Goal: Task Accomplishment & Management: Manage account settings

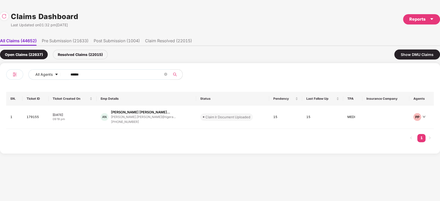
click at [104, 71] on input "******" at bounding box center [116, 75] width 93 height 8
paste input "text"
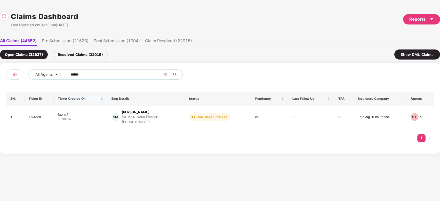
type input "******"
click at [134, 114] on div "Vijayakumara P M" at bounding box center [136, 112] width 28 height 5
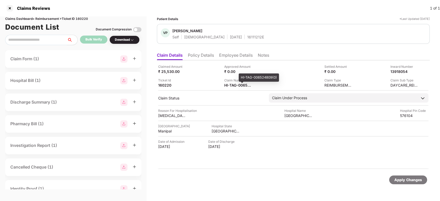
click at [241, 79] on div "HI-TAG-006524809(0)" at bounding box center [259, 77] width 40 height 8
copy div "HI-TAG-006524809"
click at [221, 54] on li "Employee Details" at bounding box center [236, 56] width 34 height 7
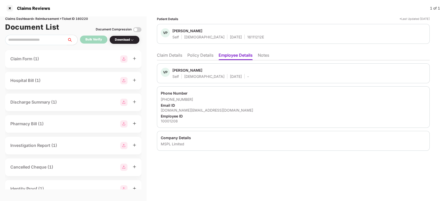
click at [184, 73] on span "Vijayakumara P M" at bounding box center [210, 71] width 76 height 6
copy div "Vijayakumara"
click at [175, 58] on li "Claim Details" at bounding box center [169, 56] width 25 height 7
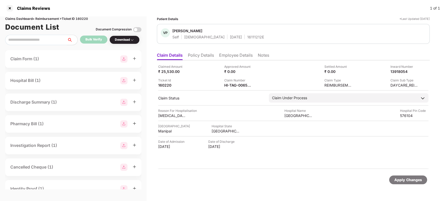
click at [229, 59] on li "Employee Details" at bounding box center [236, 56] width 34 height 7
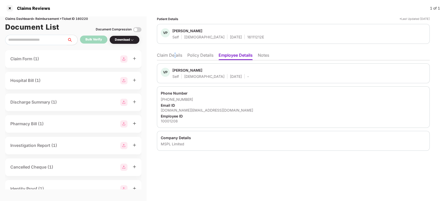
drag, startPoint x: 174, startPoint y: 60, endPoint x: 175, endPoint y: 55, distance: 5.6
click at [175, 55] on div "Claim Details Policy Details Employee Details Notes VP Vijayakumara P M Self Ma…" at bounding box center [293, 100] width 273 height 101
click at [175, 55] on li "Claim Details" at bounding box center [169, 56] width 25 height 7
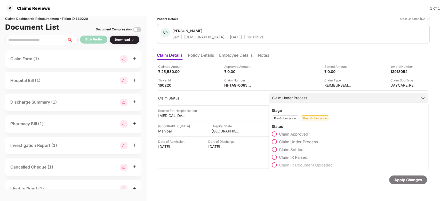
scroll to position [19, 0]
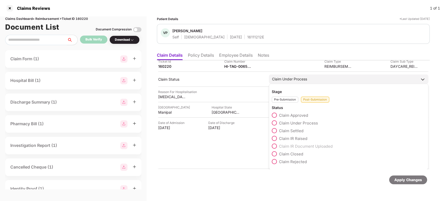
click at [295, 162] on span "Claim Rejected" at bounding box center [293, 161] width 28 height 5
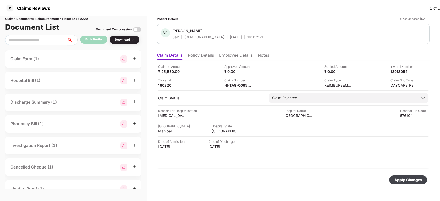
scroll to position [0, 0]
click at [396, 178] on div "Apply Changes" at bounding box center [408, 180] width 28 height 6
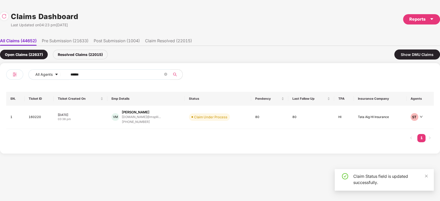
click at [130, 76] on input "******" at bounding box center [116, 75] width 93 height 8
paste input "text"
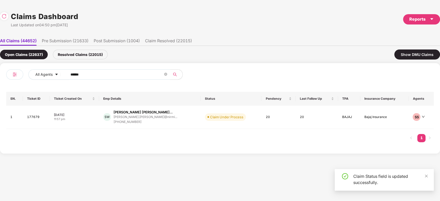
type input "******"
click at [149, 114] on div "Swapnil Balasaheb Walh..." at bounding box center [142, 112] width 59 height 5
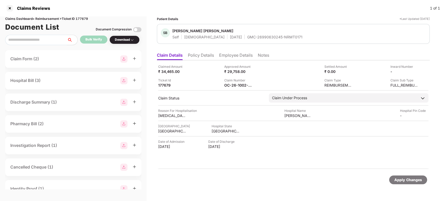
click at [247, 37] on div "GMC-26990630245-NRMT0171" at bounding box center [274, 37] width 55 height 5
copy div "GMC-26990630245-NRMT0171"
click at [247, 37] on div "GMC-26990630245-NRMT0171" at bounding box center [274, 37] width 55 height 5
click at [204, 59] on li "Policy Details" at bounding box center [201, 56] width 26 height 7
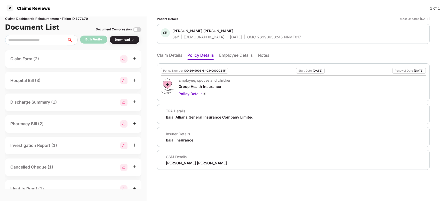
click at [167, 60] on div "Policy Number OG-26-9906-8403-00000245 Start Date 07 Aug 2025 Renewal Date 06 A…" at bounding box center [293, 115] width 273 height 110
click at [168, 59] on li "Claim Details" at bounding box center [169, 56] width 25 height 7
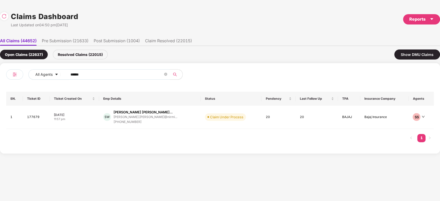
click at [104, 69] on div "All Agents ****** SN. Ticket ID Ticket Created On Emp Details Status Pendency L…" at bounding box center [220, 108] width 440 height 91
drag, startPoint x: 104, startPoint y: 69, endPoint x: 113, endPoint y: 77, distance: 12.6
click at [113, 77] on div "All Agents ****** SN. Ticket ID Ticket Created On Emp Details Status Pendency L…" at bounding box center [220, 108] width 440 height 91
click at [113, 77] on input "******" at bounding box center [116, 75] width 93 height 8
paste input "text"
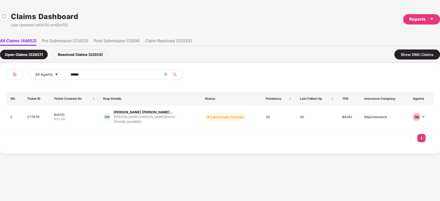
click at [113, 77] on input "******" at bounding box center [116, 75] width 93 height 8
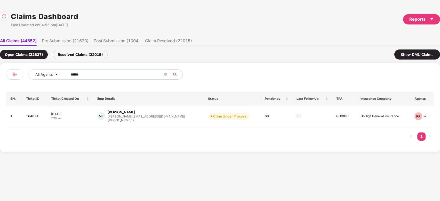
type input "******"
click at [154, 113] on div "Mohammed Faiz" at bounding box center [146, 112] width 77 height 5
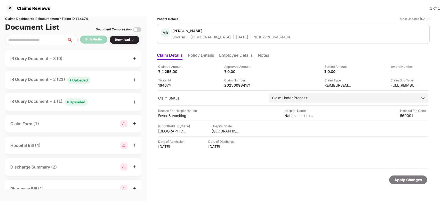
click at [194, 51] on ul "Claim Details Policy Details Employee Details Notes" at bounding box center [293, 55] width 273 height 10
click at [195, 55] on li "Policy Details" at bounding box center [201, 56] width 26 height 7
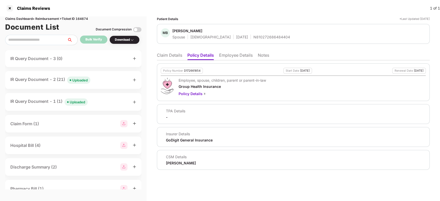
click at [174, 59] on li "Claim Details" at bounding box center [169, 56] width 25 height 7
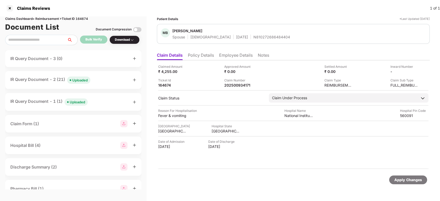
click at [191, 56] on li "Policy Details" at bounding box center [201, 56] width 26 height 7
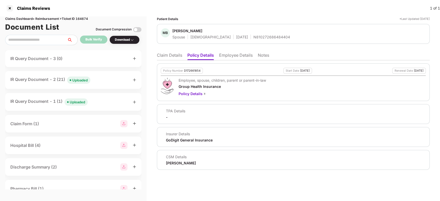
click at [172, 55] on li "Claim Details" at bounding box center [169, 56] width 25 height 7
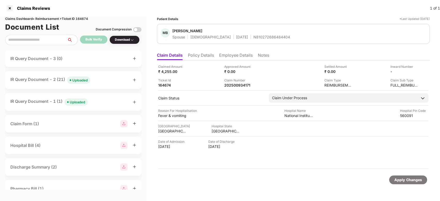
click at [197, 55] on li "Policy Details" at bounding box center [201, 56] width 26 height 7
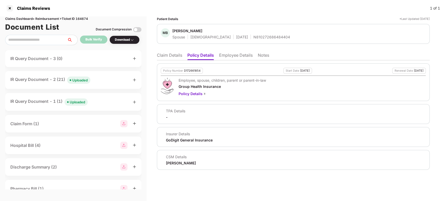
click at [170, 52] on ul "Claim Details Policy Details Employee Details Notes" at bounding box center [293, 55] width 273 height 10
click at [169, 54] on li "Claim Details" at bounding box center [169, 56] width 25 height 7
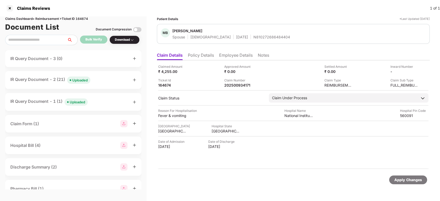
click at [202, 55] on li "Policy Details" at bounding box center [201, 56] width 26 height 7
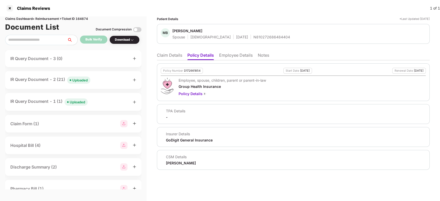
click at [169, 57] on li "Claim Details" at bounding box center [169, 56] width 25 height 7
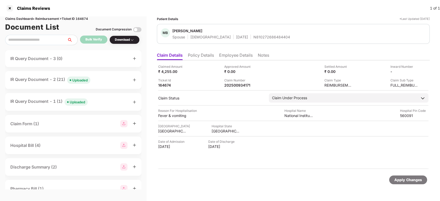
click at [203, 56] on li "Policy Details" at bounding box center [201, 56] width 26 height 7
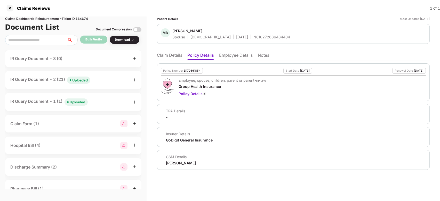
click at [169, 56] on li "Claim Details" at bounding box center [169, 56] width 25 height 7
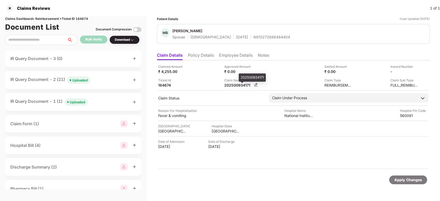
click at [241, 86] on div "202500934171" at bounding box center [238, 85] width 28 height 5
copy div "202500934171"
click at [241, 86] on div "202500934171" at bounding box center [238, 85] width 28 height 5
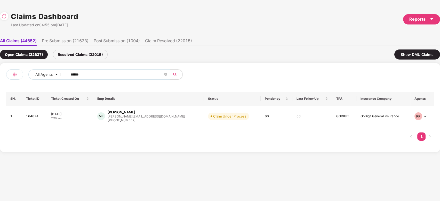
click at [103, 73] on input "******" at bounding box center [116, 75] width 93 height 8
click at [163, 121] on div "MF Mohammed Faiz mohammed.faiz@clear.in +918971184622" at bounding box center [148, 116] width 102 height 13
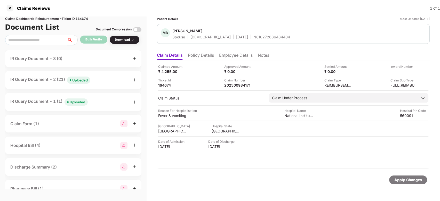
click at [241, 59] on li "Employee Details" at bounding box center [236, 56] width 34 height 7
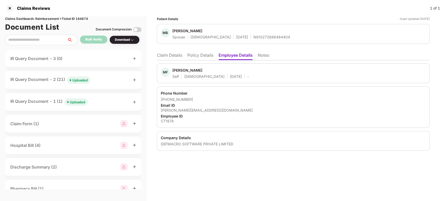
click at [190, 109] on div "mohammed.faiz@clear.in" at bounding box center [293, 110] width 265 height 5
copy div "mohammed.faiz@clear.in"
click at [190, 109] on div "mohammed.faiz@clear.in" at bounding box center [293, 110] width 265 height 5
click at [175, 58] on li "Claim Details" at bounding box center [169, 56] width 25 height 7
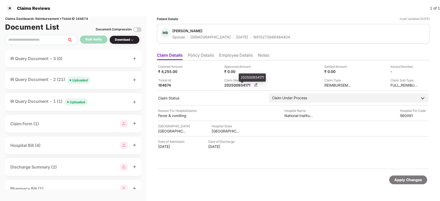
click at [232, 83] on div "202500934171" at bounding box center [238, 85] width 28 height 5
copy div "202500934171"
click at [232, 83] on div "202500934171" at bounding box center [238, 85] width 28 height 5
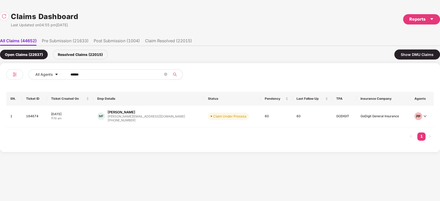
click at [136, 77] on input "******" at bounding box center [116, 75] width 93 height 8
paste input "text"
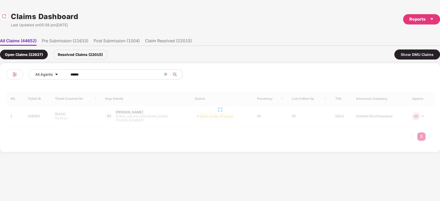
type input "******"
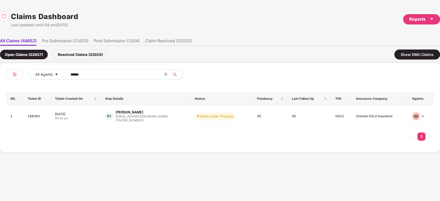
click at [213, 105] on th "Status" at bounding box center [222, 99] width 62 height 14
click at [226, 112] on td "Claim Under Process" at bounding box center [222, 117] width 62 height 22
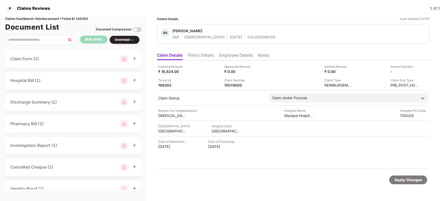
click at [194, 58] on li "Policy Details" at bounding box center [201, 56] width 26 height 7
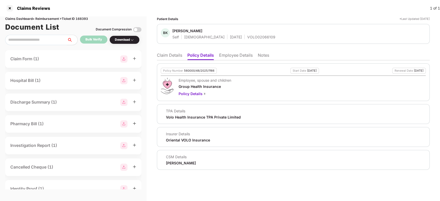
click at [229, 56] on li "Employee Details" at bounding box center [236, 56] width 34 height 7
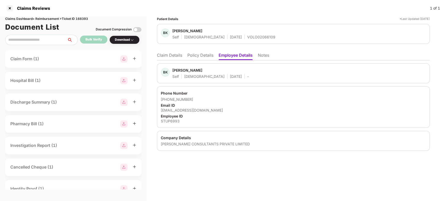
click at [178, 71] on div "Bikash Kumar Yadav" at bounding box center [187, 70] width 30 height 5
copy div "Bikash"
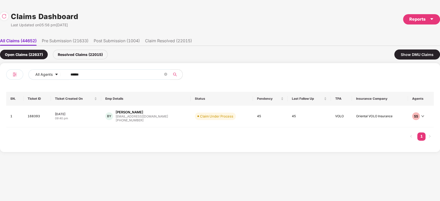
click at [110, 71] on input "******" at bounding box center [116, 75] width 93 height 8
paste input "text"
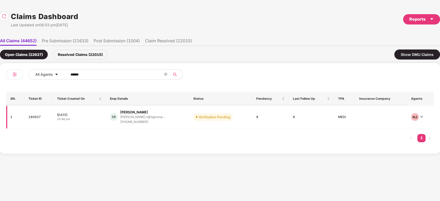
type input "******"
click at [141, 113] on div "Srivarshini Rangaraj" at bounding box center [134, 112] width 28 height 5
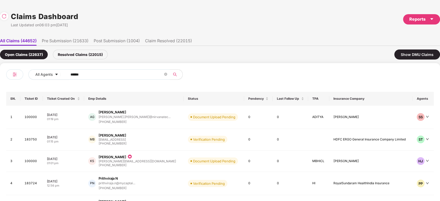
scroll to position [0, 0]
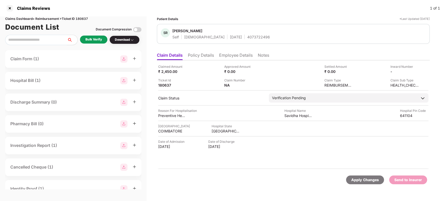
scroll to position [0, 0]
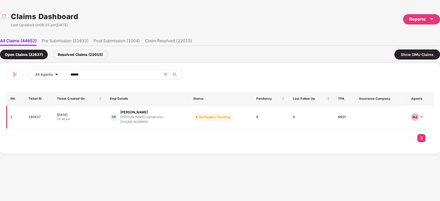
click at [208, 119] on div "Verification Pending" at bounding box center [214, 116] width 32 height 5
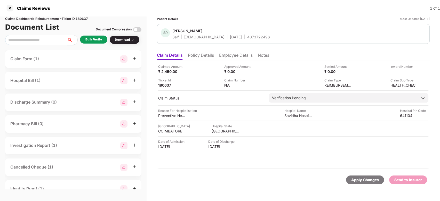
scroll to position [0, 0]
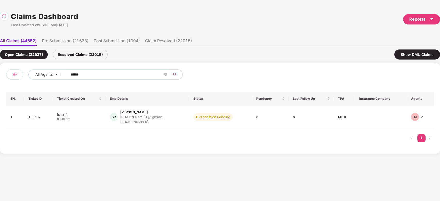
click at [128, 77] on input "******" at bounding box center [116, 75] width 93 height 8
paste input "text"
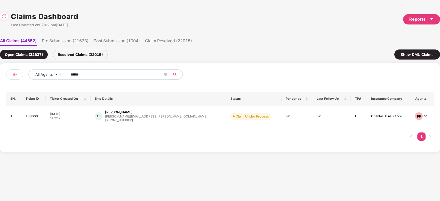
type input "******"
click at [139, 116] on div "ankita@navriti.com" at bounding box center [156, 116] width 102 height 3
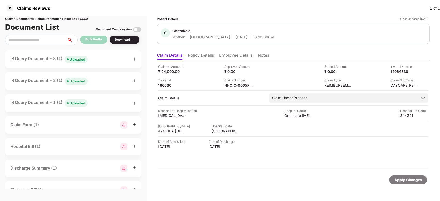
click at [75, 105] on div "Uploaded" at bounding box center [77, 103] width 15 height 5
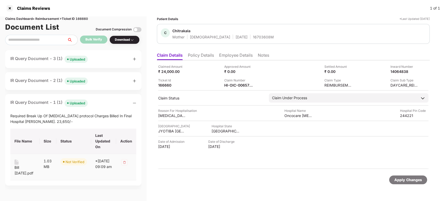
click at [18, 167] on div "Bill 26 July.pdf" at bounding box center [24, 170] width 21 height 11
click at [98, 86] on div "IR Query Document - 2 (1) Uploaded" at bounding box center [73, 81] width 136 height 18
click at [90, 83] on div "IR Query Document - 2 (1) Uploaded" at bounding box center [73, 80] width 126 height 7
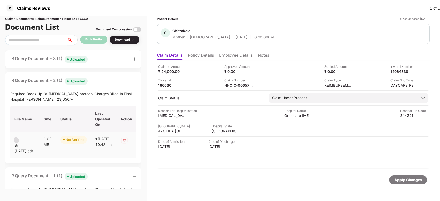
click at [14, 145] on div "Bill 26 July.pdf" at bounding box center [24, 148] width 21 height 11
click at [35, 80] on div "IR Query Document - 2 (1) Uploaded" at bounding box center [48, 80] width 77 height 7
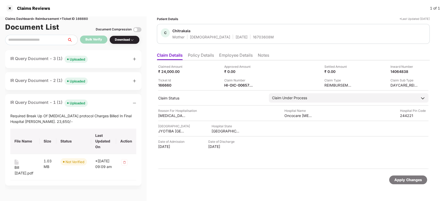
click at [35, 80] on div "IR Query Document - 2 (1) Uploaded" at bounding box center [48, 80] width 77 height 7
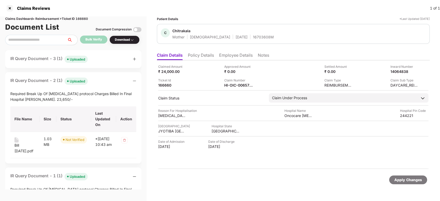
click at [35, 80] on div "IR Query Document - 2 (1) Uploaded" at bounding box center [48, 80] width 77 height 7
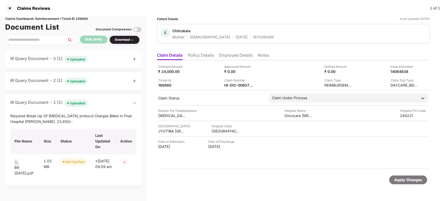
click at [56, 60] on div "IR Query Document - 3 (1) Uploaded" at bounding box center [48, 58] width 77 height 7
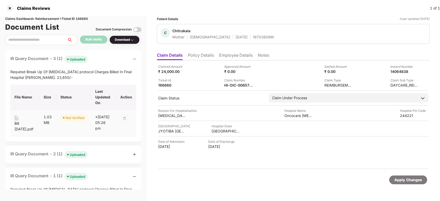
click at [23, 122] on div "Bill 26 July.pdf" at bounding box center [24, 126] width 21 height 11
click at [58, 58] on div "IR Query Document - 3 (1) Uploaded" at bounding box center [48, 58] width 77 height 7
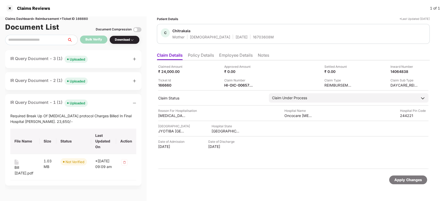
click at [88, 100] on span "Uploaded" at bounding box center [75, 102] width 23 height 5
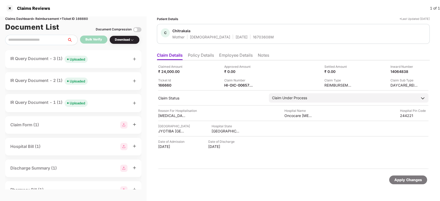
click at [226, 55] on li "Employee Details" at bounding box center [236, 56] width 34 height 7
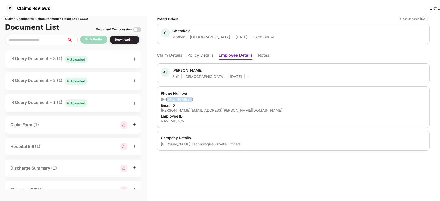
drag, startPoint x: 167, startPoint y: 100, endPoint x: 190, endPoint y: 99, distance: 23.2
click at [190, 99] on div "+919910559044" at bounding box center [293, 99] width 265 height 5
copy div "9910559044"
click at [170, 57] on li "Claim Details" at bounding box center [169, 56] width 25 height 7
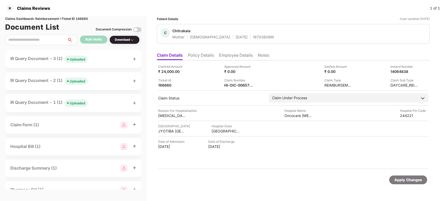
click at [228, 57] on li "Employee Details" at bounding box center [236, 56] width 34 height 7
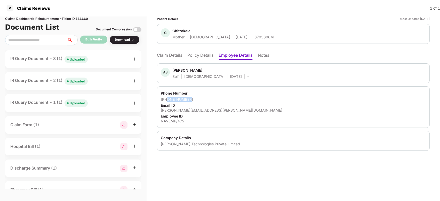
drag, startPoint x: 166, startPoint y: 100, endPoint x: 194, endPoint y: 99, distance: 28.4
click at [194, 99] on div "+919910559044" at bounding box center [293, 99] width 265 height 5
copy div "9910559044"
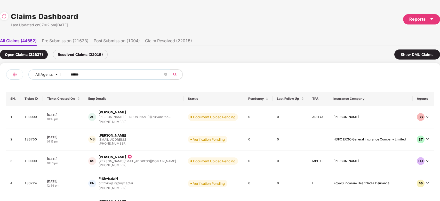
scroll to position [0, 0]
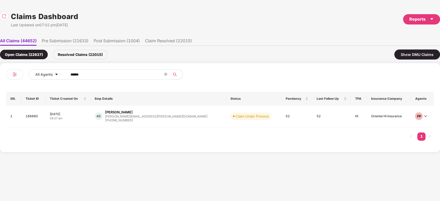
click at [137, 71] on input "******" at bounding box center [116, 75] width 93 height 8
paste input "text"
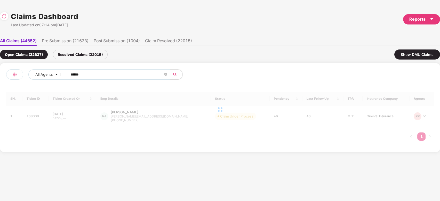
type input "******"
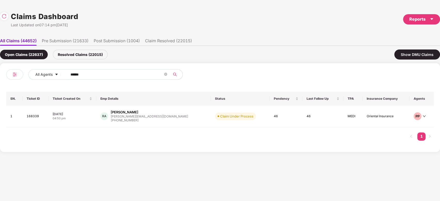
click at [159, 118] on div "RA Rajapandi Alagarsamy rajapandi.a@gmail.com +917406565688" at bounding box center [153, 116] width 106 height 13
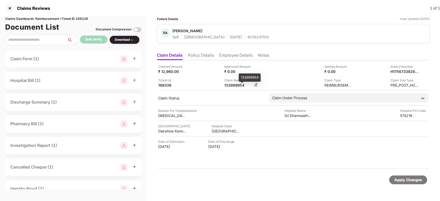
click at [238, 84] on div "133989954" at bounding box center [238, 85] width 28 height 5
copy div "133989954"
click at [238, 84] on div "133989954" at bounding box center [238, 85] width 28 height 5
click at [231, 85] on div "133989954" at bounding box center [238, 85] width 28 height 5
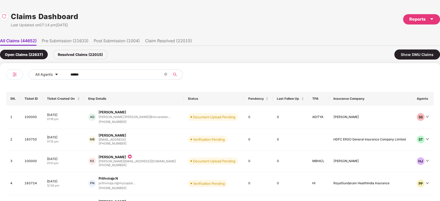
scroll to position [0, 0]
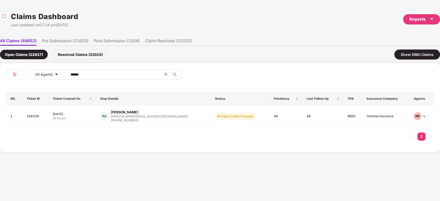
click at [116, 78] on span "******" at bounding box center [117, 74] width 106 height 10
paste input "text"
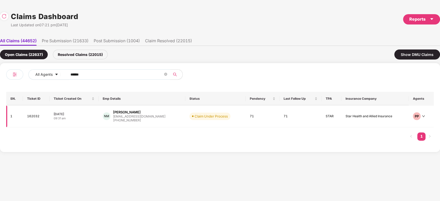
type input "******"
click at [185, 112] on td "Claim Under Process" at bounding box center [215, 117] width 60 height 22
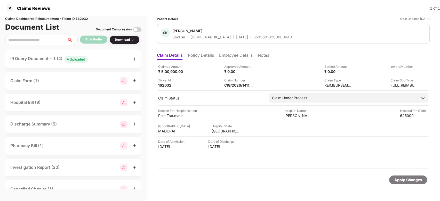
click at [199, 54] on li "Policy Details" at bounding box center [201, 56] width 26 height 7
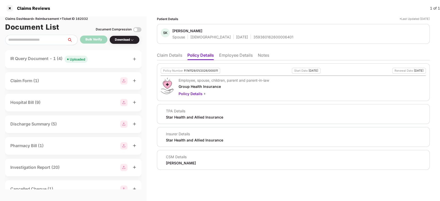
click at [224, 57] on li "Employee Details" at bounding box center [236, 56] width 34 height 7
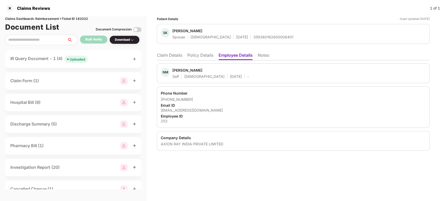
click at [202, 57] on li "Policy Details" at bounding box center [200, 56] width 26 height 7
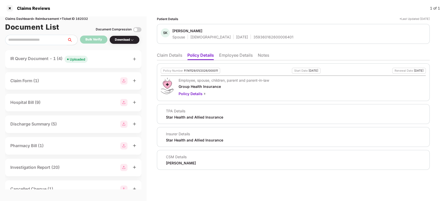
click at [163, 55] on li "Claim Details" at bounding box center [169, 56] width 25 height 7
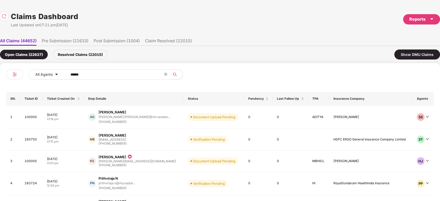
scroll to position [0, 0]
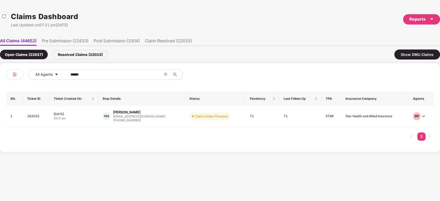
click at [116, 74] on input "******" at bounding box center [116, 75] width 93 height 8
click at [155, 114] on div "NM Nisha Mahadevan nisha.m@axionray.com +918248666128" at bounding box center [142, 116] width 79 height 13
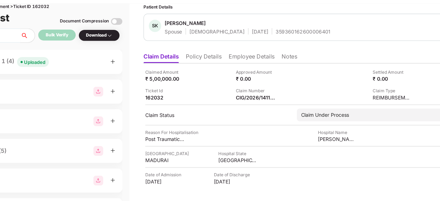
scroll to position [0, 0]
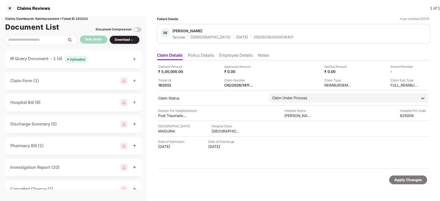
click at [229, 60] on li "Employee Details" at bounding box center [236, 56] width 34 height 7
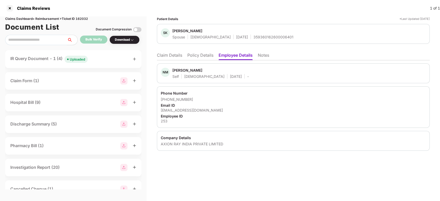
click at [169, 53] on li "Claim Details" at bounding box center [169, 56] width 25 height 7
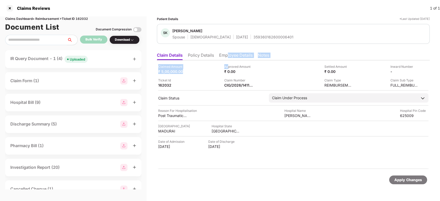
drag, startPoint x: 227, startPoint y: 62, endPoint x: 227, endPoint y: 59, distance: 2.8
click at [227, 59] on div "Claim Details Policy Details Employee Details Notes Claimed Amount ₹ 5,00,000.0…" at bounding box center [293, 120] width 273 height 141
click at [227, 59] on li "Employee Details" at bounding box center [236, 56] width 34 height 7
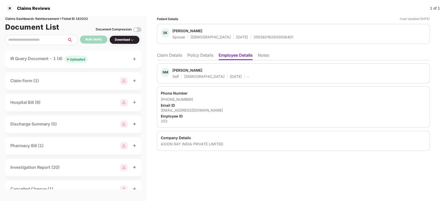
click at [175, 58] on div "Claim Details Policy Details Employee Details Notes NM Nisha Mahadevan Self Fem…" at bounding box center [293, 100] width 273 height 101
click at [175, 58] on li "Claim Details" at bounding box center [169, 56] width 25 height 7
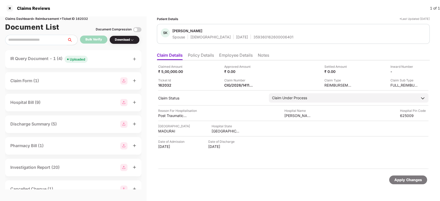
scroll to position [0, 0]
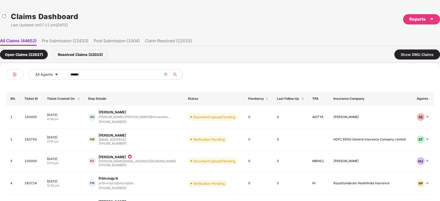
scroll to position [0, 0]
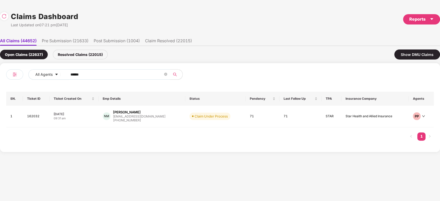
click at [129, 76] on input "******" at bounding box center [116, 75] width 93 height 8
paste input "text"
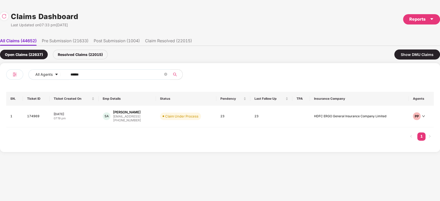
type input "******"
click at [140, 116] on div "sagrawal@eightfold.ai" at bounding box center [127, 116] width 28 height 3
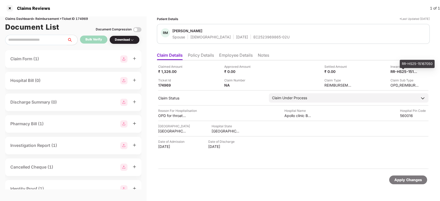
click at [413, 61] on div "RR-HS25-15167050" at bounding box center [416, 64] width 35 height 8
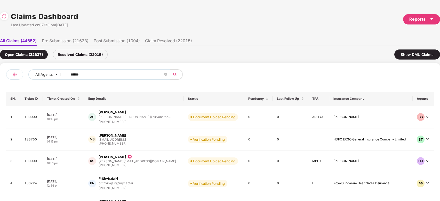
scroll to position [0, 0]
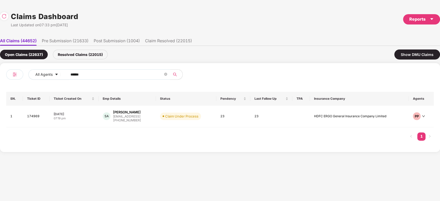
click at [103, 78] on input "******" at bounding box center [116, 75] width 93 height 8
paste input "*"
click at [103, 78] on input "******" at bounding box center [116, 75] width 93 height 8
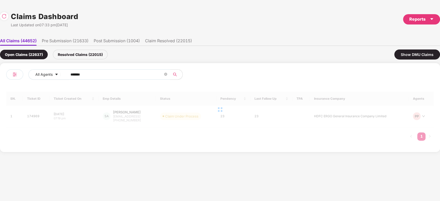
click at [144, 114] on div at bounding box center [219, 110] width 427 height 36
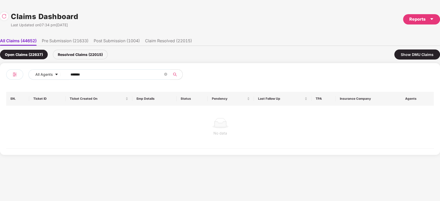
click at [108, 72] on input "*******" at bounding box center [116, 75] width 93 height 8
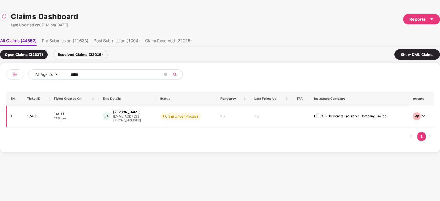
type input "******"
click at [159, 118] on td "Claim Under Process" at bounding box center [186, 117] width 60 height 22
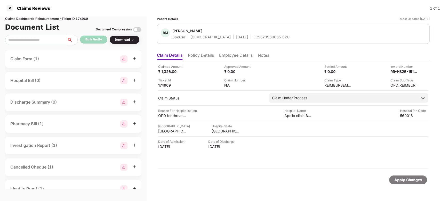
click at [233, 56] on li "Employee Details" at bounding box center [236, 56] width 34 height 7
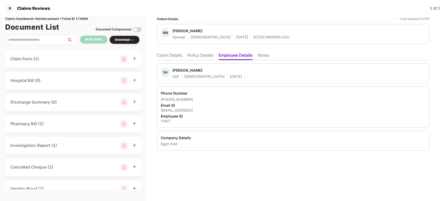
click at [176, 56] on li "Claim Details" at bounding box center [169, 56] width 25 height 7
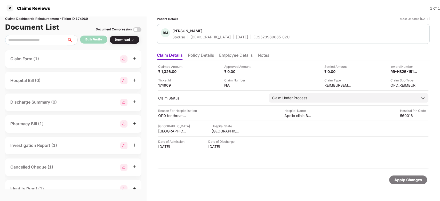
click at [195, 53] on li "Policy Details" at bounding box center [201, 56] width 26 height 7
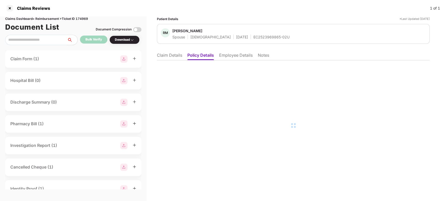
drag, startPoint x: 219, startPoint y: 50, endPoint x: 223, endPoint y: 54, distance: 6.0
click at [223, 54] on ul "Claim Details Policy Details Employee Details Notes" at bounding box center [293, 55] width 273 height 10
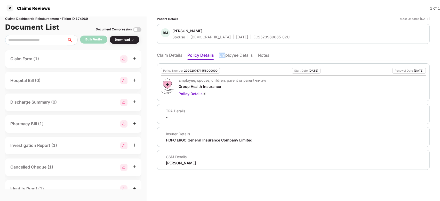
click at [223, 54] on li "Employee Details" at bounding box center [236, 56] width 34 height 7
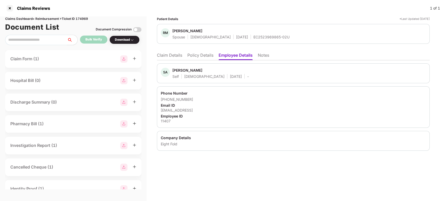
click at [182, 71] on div "Shubham Agrawal" at bounding box center [187, 70] width 30 height 5
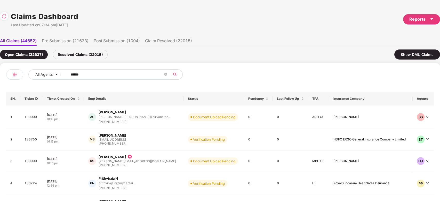
scroll to position [0, 0]
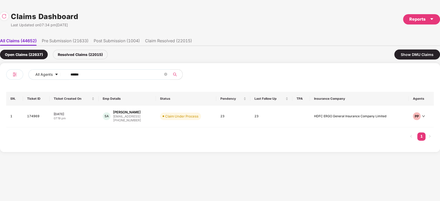
click at [121, 71] on input "******" at bounding box center [116, 75] width 93 height 8
paste input "text"
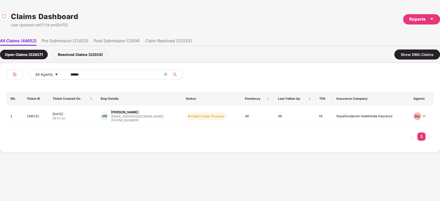
type input "******"
click at [182, 117] on td "Claim Under Process" at bounding box center [211, 117] width 59 height 22
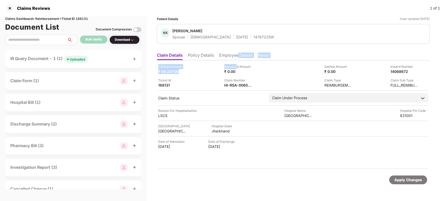
drag, startPoint x: 237, startPoint y: 63, endPoint x: 238, endPoint y: 58, distance: 5.0
click at [238, 58] on div "Claim Details Policy Details Employee Details Notes Claimed Amount ₹ 69,297.00 …" at bounding box center [293, 120] width 273 height 141
click at [238, 58] on li "Employee Details" at bounding box center [236, 56] width 34 height 7
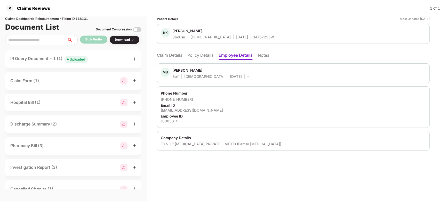
click at [172, 69] on div "Mani Bhushan" at bounding box center [187, 70] width 30 height 5
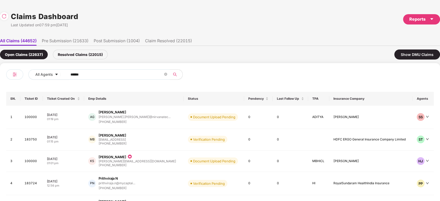
scroll to position [0, 0]
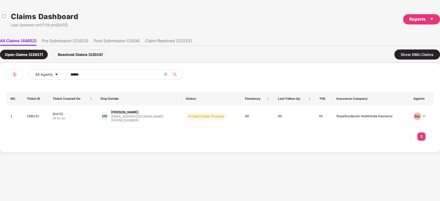
click at [125, 71] on input "******" at bounding box center [116, 75] width 93 height 8
paste input "text"
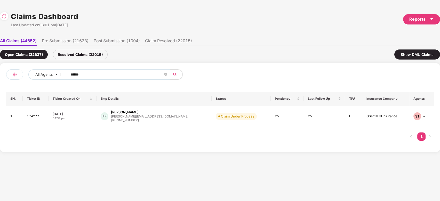
type input "******"
click at [166, 122] on div "KR Kavin Raj kavin@xoxoday.com +917506021838" at bounding box center [154, 116] width 107 height 13
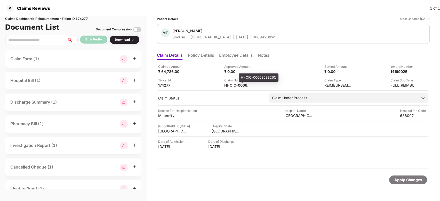
click at [243, 77] on div "HI-OIC-006626832(0)" at bounding box center [259, 77] width 40 height 8
click at [228, 54] on li "Employee Details" at bounding box center [236, 56] width 34 height 7
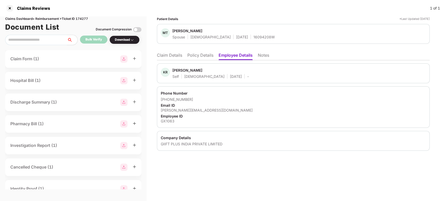
click at [178, 57] on li "Claim Details" at bounding box center [169, 56] width 25 height 7
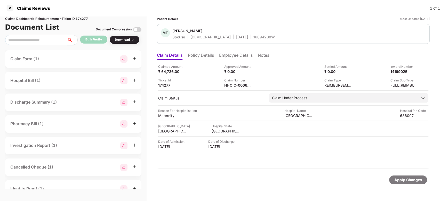
click at [236, 55] on li "Employee Details" at bounding box center [236, 56] width 34 height 7
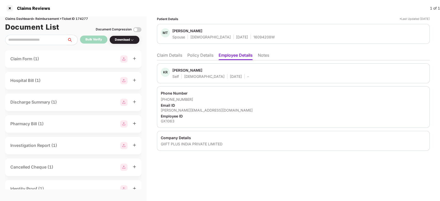
click at [176, 53] on li "Claim Details" at bounding box center [169, 56] width 25 height 7
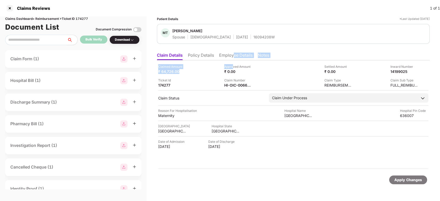
click at [233, 59] on div "Claim Details Policy Details Employee Details Notes Claimed Amount ₹ 64,726.00 …" at bounding box center [293, 120] width 273 height 141
click at [233, 59] on li "Employee Details" at bounding box center [236, 56] width 34 height 7
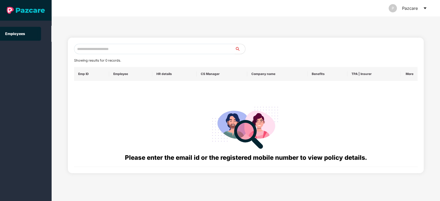
paste input "**********"
click at [185, 52] on input "**********" at bounding box center [154, 49] width 161 height 10
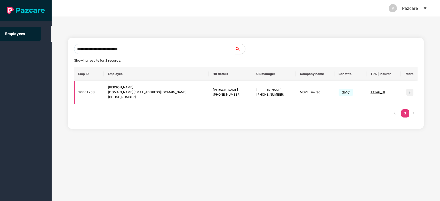
type input "**********"
click at [412, 92] on img at bounding box center [409, 92] width 7 height 7
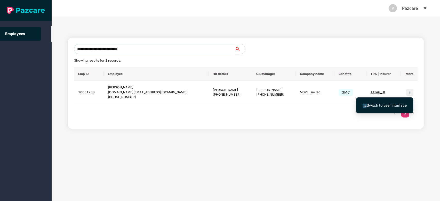
click at [389, 104] on span "Switch to user interface" at bounding box center [386, 105] width 40 height 4
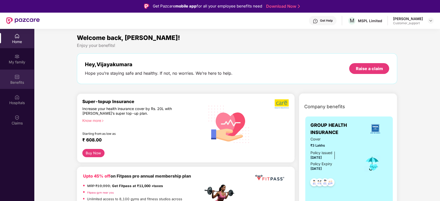
click at [7, 71] on div "Benefits" at bounding box center [17, 79] width 34 height 19
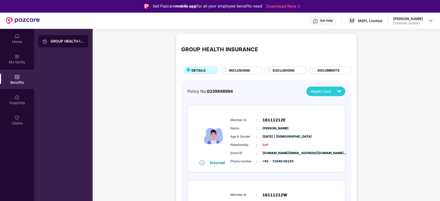
click at [238, 69] on span "INCLUSIONS" at bounding box center [239, 70] width 21 height 5
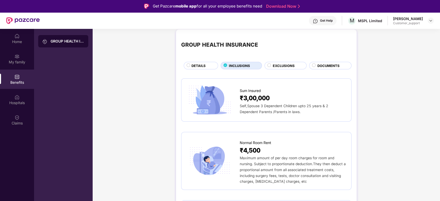
scroll to position [5, 0]
click at [278, 61] on div "GROUP HEALTH INSURANCE DETAILS INCLUSIONS EXCLUSIONS DOCUMENTS" at bounding box center [266, 51] width 170 height 35
drag, startPoint x: 278, startPoint y: 61, endPoint x: 274, endPoint y: 64, distance: 4.9
click at [274, 64] on div "GROUP HEALTH INSURANCE DETAILS INCLUSIONS EXCLUSIONS DOCUMENTS" at bounding box center [266, 51] width 170 height 35
click at [274, 64] on span "EXCLUSIONS" at bounding box center [284, 65] width 22 height 5
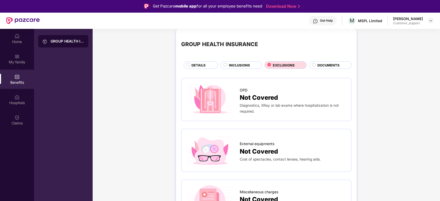
scroll to position [0, 0]
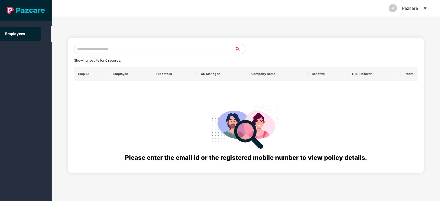
paste input "**********"
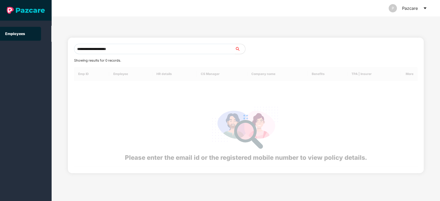
click at [157, 52] on input "**********" at bounding box center [154, 49] width 161 height 10
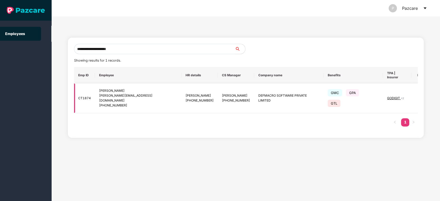
type input "**********"
click at [417, 95] on img at bounding box center [420, 98] width 7 height 7
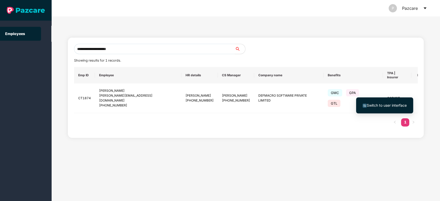
click at [396, 100] on li "Switch to user interface" at bounding box center [384, 105] width 57 height 11
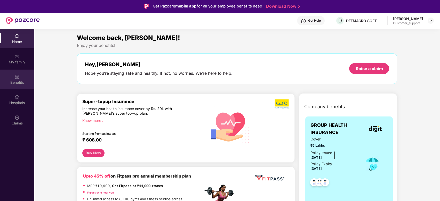
click at [14, 78] on div "Benefits" at bounding box center [17, 79] width 34 height 19
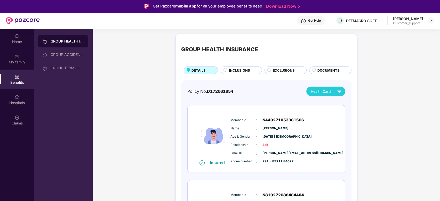
click at [318, 70] on span "DOCUMENTS" at bounding box center [328, 70] width 22 height 5
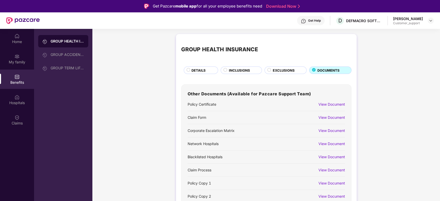
scroll to position [29, 0]
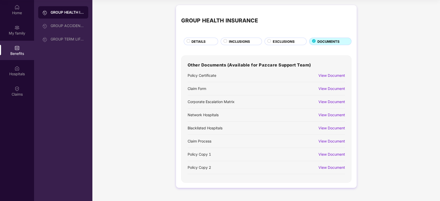
click at [239, 43] on span "INCLUSIONS" at bounding box center [239, 41] width 21 height 5
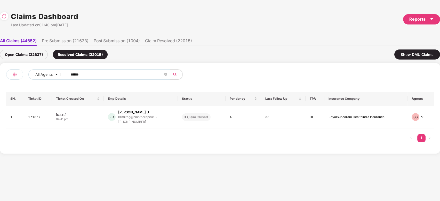
click at [132, 77] on input "******" at bounding box center [116, 75] width 93 height 8
paste input "******"
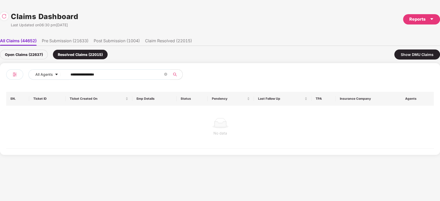
click at [102, 76] on input "**********" at bounding box center [116, 75] width 93 height 8
paste input "text"
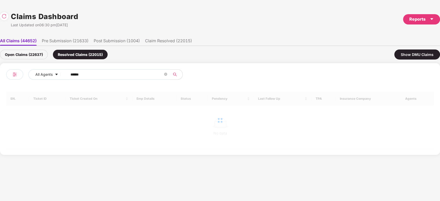
type input "******"
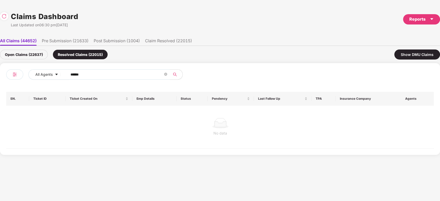
click at [39, 57] on div "Open Claims (22637)" at bounding box center [24, 55] width 48 height 10
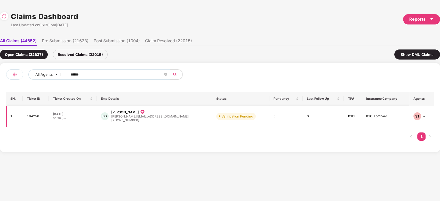
click at [159, 119] on div "[PHONE_NUMBER]" at bounding box center [149, 120] width 77 height 5
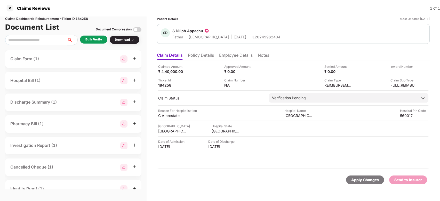
click at [198, 52] on ul "Claim Details Policy Details Employee Details Notes" at bounding box center [293, 55] width 273 height 10
click at [198, 54] on li "Policy Details" at bounding box center [201, 56] width 26 height 7
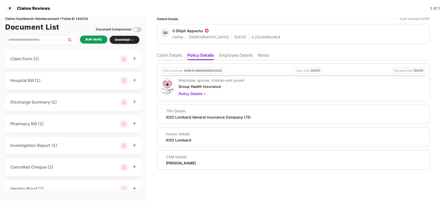
click at [175, 54] on li "Claim Details" at bounding box center [169, 56] width 25 height 7
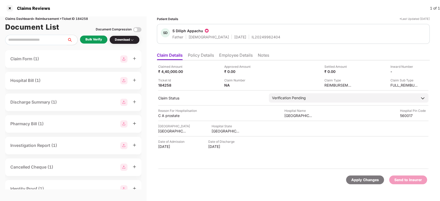
click at [196, 57] on li "Policy Details" at bounding box center [201, 56] width 26 height 7
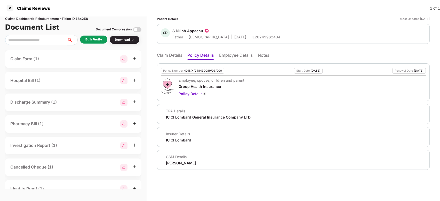
click at [159, 52] on ul "Claim Details Policy Details Employee Details Notes" at bounding box center [293, 55] width 273 height 10
click at [161, 53] on li "Claim Details" at bounding box center [169, 56] width 25 height 7
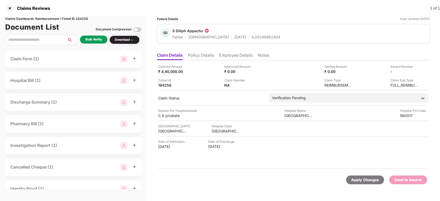
click at [84, 36] on div "Bulk Verify" at bounding box center [93, 40] width 27 height 8
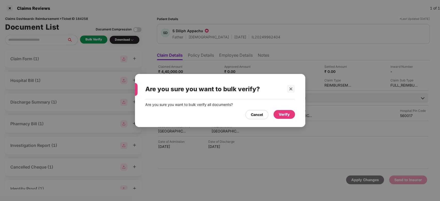
click at [283, 114] on div "Verify" at bounding box center [283, 115] width 11 height 6
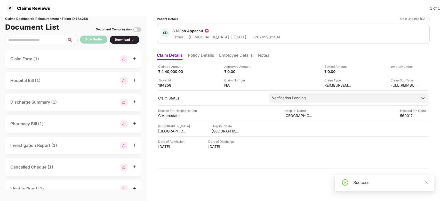
drag, startPoint x: 428, startPoint y: 180, endPoint x: 423, endPoint y: 182, distance: 5.1
click at [423, 182] on div "Success" at bounding box center [383, 182] width 99 height 15
click at [423, 182] on div "Success" at bounding box center [390, 182] width 74 height 6
click at [425, 182] on icon "close" at bounding box center [426, 182] width 3 height 3
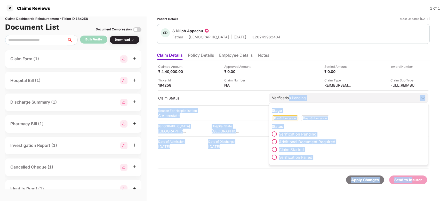
drag, startPoint x: 411, startPoint y: 181, endPoint x: 290, endPoint y: 95, distance: 149.0
click at [290, 95] on form "Claimed Amount ₹ 4,40,000.00 Approved Amount ₹ 0.00 Settled Amount ₹ 0.00 Inwar…" at bounding box center [293, 125] width 273 height 130
click at [290, 95] on div "Verification Pending" at bounding box center [289, 98] width 34 height 6
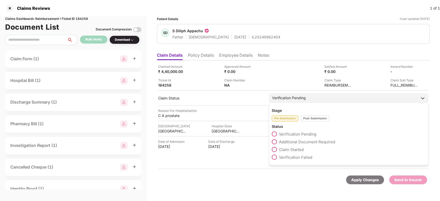
click at [293, 147] on span "Claim Started" at bounding box center [291, 149] width 25 height 5
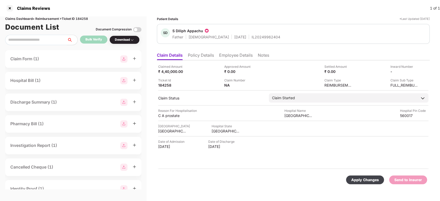
click at [373, 182] on div "Apply Changes" at bounding box center [365, 180] width 28 height 6
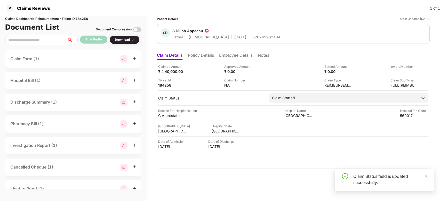
click at [426, 174] on icon "close" at bounding box center [426, 176] width 4 height 4
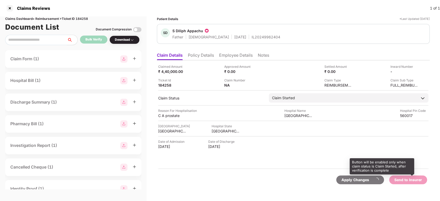
click at [421, 176] on div "Send to Insurer" at bounding box center [408, 180] width 38 height 9
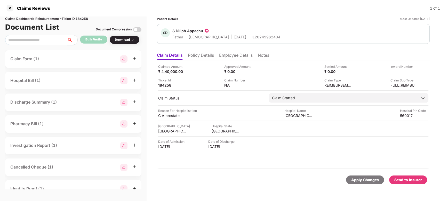
click at [401, 181] on div "Send to Insurer" at bounding box center [408, 180] width 28 height 6
click at [235, 56] on li "Employee Details" at bounding box center [236, 56] width 34 height 7
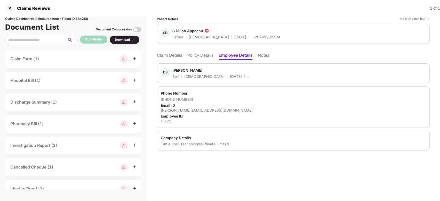
click at [177, 69] on div "[PERSON_NAME]" at bounding box center [187, 70] width 30 height 5
copy div "Devaiah"
click at [173, 56] on li "Claim Details" at bounding box center [169, 56] width 25 height 7
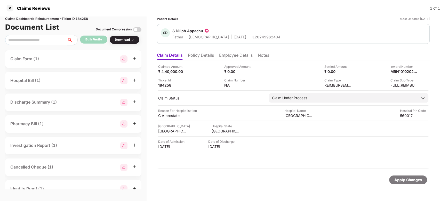
click at [396, 63] on div "Claimed Amount ₹ 4,40,000.00 Approved Amount ₹ 0.00 Settled Amount ₹ 0.00 Inwar…" at bounding box center [293, 114] width 273 height 109
click at [389, 59] on ul "Claim Details Policy Details Employee Details Notes" at bounding box center [293, 55] width 273 height 10
click at [396, 67] on div "Inward Number" at bounding box center [404, 66] width 28 height 5
click at [392, 61] on div "MRN10102025000673697" at bounding box center [382, 64] width 45 height 8
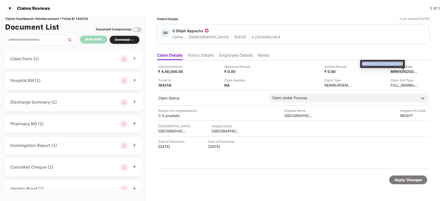
click at [392, 61] on div "MRN10102025000673697" at bounding box center [382, 64] width 45 height 8
copy div "MRN1010202500067369"
copy div "MRN10102025000673697"
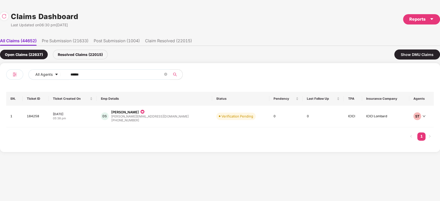
drag, startPoint x: 95, startPoint y: 82, endPoint x: 98, endPoint y: 81, distance: 2.8
click at [98, 81] on div "All Agents ******" at bounding box center [113, 76] width 214 height 14
click at [110, 72] on input "******" at bounding box center [116, 75] width 93 height 8
paste input "text"
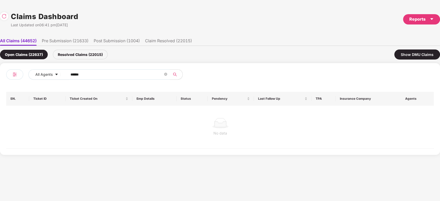
click at [86, 53] on div "Resolved Claims (22015)" at bounding box center [80, 55] width 55 height 10
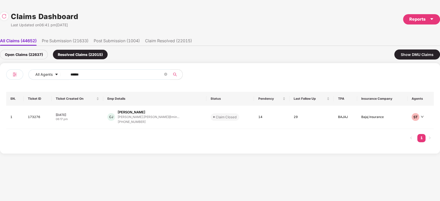
click at [104, 71] on input "******" at bounding box center [116, 75] width 93 height 8
paste input "text"
type input "******"
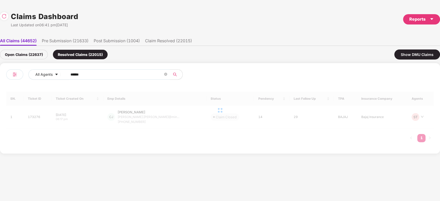
click at [23, 53] on div "Open Claims (22637)" at bounding box center [24, 55] width 48 height 10
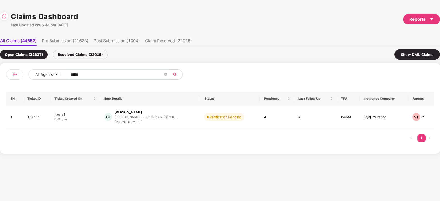
click at [177, 121] on div "[PERSON_NAME] [PERSON_NAME].[PERSON_NAME]@min... [PHONE_NUMBER]" at bounding box center [150, 117] width 92 height 15
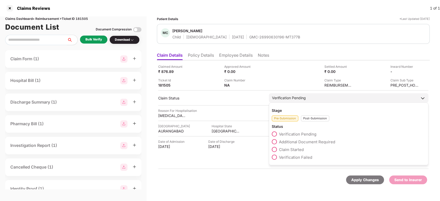
click at [317, 120] on div "Post-Submission" at bounding box center [315, 119] width 28 height 6
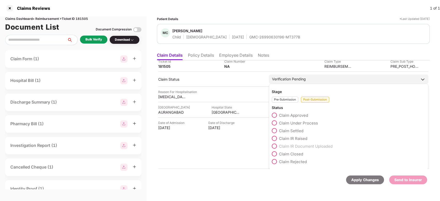
click at [296, 154] on span "Claim Closed" at bounding box center [291, 154] width 24 height 5
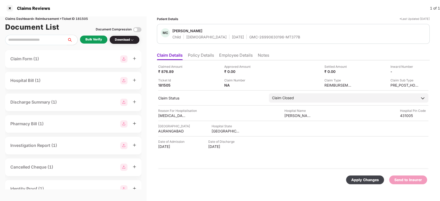
scroll to position [0, 0]
drag, startPoint x: 359, startPoint y: 173, endPoint x: 360, endPoint y: 176, distance: 3.4
click at [360, 176] on div "Apply Changes Send to Insurer" at bounding box center [293, 180] width 273 height 22
click at [360, 176] on div "Apply Changes" at bounding box center [365, 180] width 38 height 9
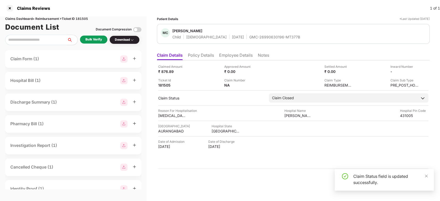
click at [261, 53] on li "Notes" at bounding box center [263, 56] width 11 height 7
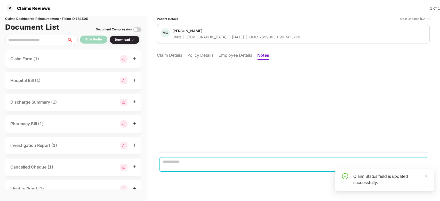
click at [231, 165] on textarea at bounding box center [292, 164] width 267 height 14
type textarea "*"
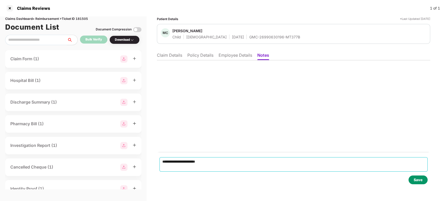
type textarea "**********"
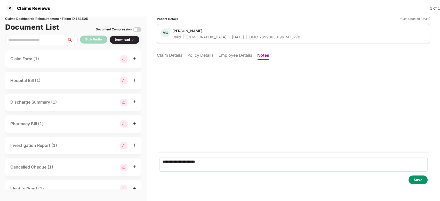
click at [421, 178] on div "Save" at bounding box center [417, 180] width 9 height 6
click at [170, 54] on li "Claim Details" at bounding box center [169, 56] width 25 height 7
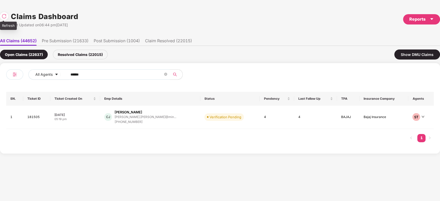
drag, startPoint x: 4, startPoint y: 21, endPoint x: 4, endPoint y: 16, distance: 4.6
click at [4, 16] on div "Claims Dashboard Last Updated on 06:44 pm[DATE]" at bounding box center [39, 19] width 78 height 17
click at [4, 16] on img at bounding box center [4, 16] width 5 height 5
